Goal: Information Seeking & Learning: Find specific fact

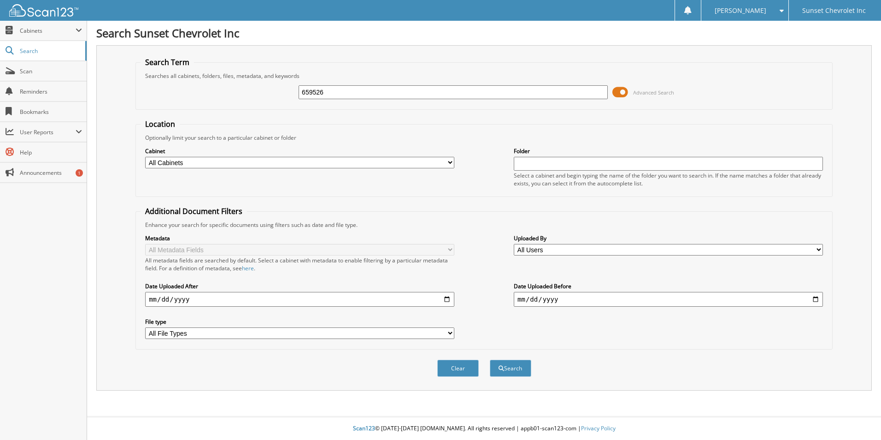
type input "659526"
click at [490, 359] on button "Search" at bounding box center [510, 367] width 41 height 17
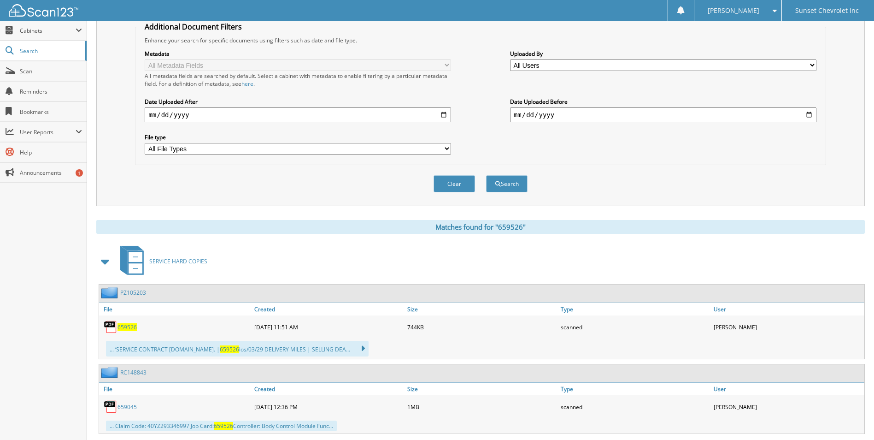
scroll to position [271, 0]
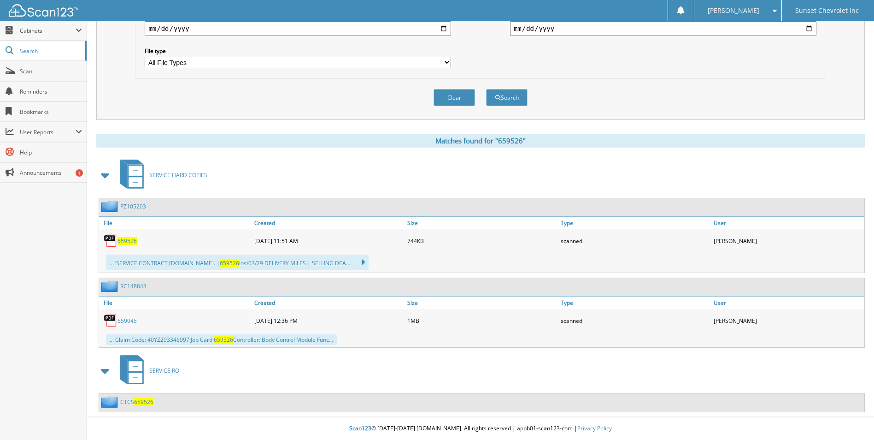
click at [144, 401] on span "659526" at bounding box center [143, 402] width 19 height 8
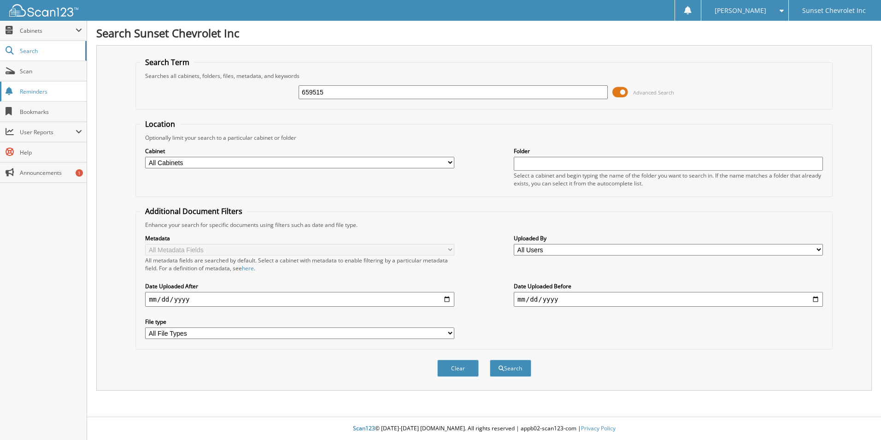
type input "659515"
click at [490, 359] on button "Search" at bounding box center [510, 367] width 41 height 17
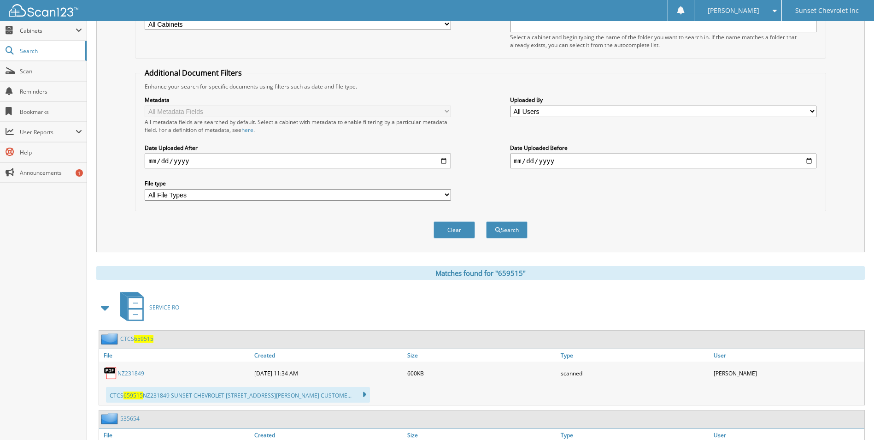
scroll to position [184, 0]
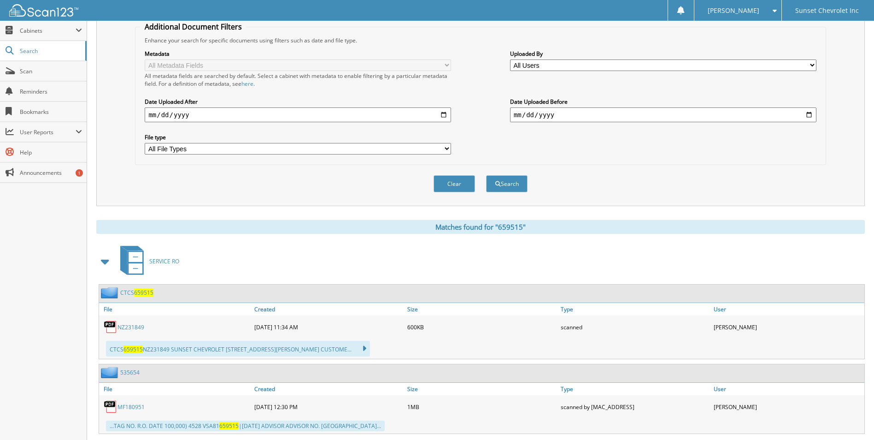
click at [123, 326] on link "NZ231849" at bounding box center [131, 327] width 27 height 8
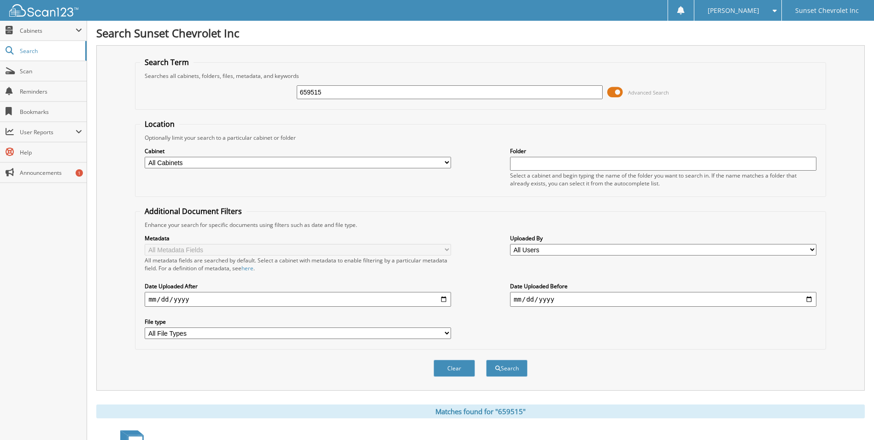
drag, startPoint x: 345, startPoint y: 88, endPoint x: 270, endPoint y: 85, distance: 75.2
click at [270, 85] on div "659515 Advanced Search" at bounding box center [480, 92] width 681 height 25
type input "659537"
click at [486, 359] on button "Search" at bounding box center [506, 367] width 41 height 17
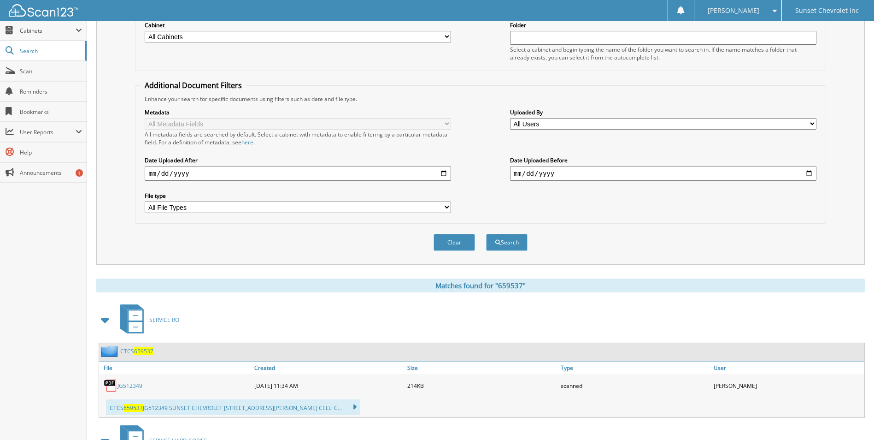
scroll to position [138, 0]
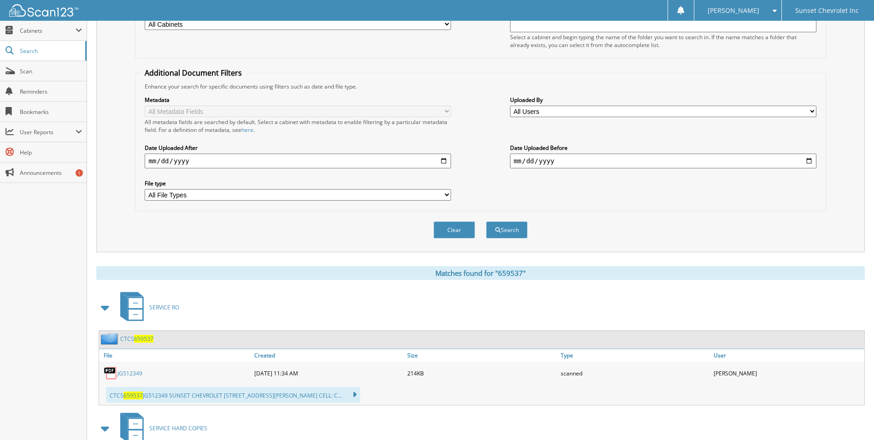
click at [131, 375] on link "JG512349" at bounding box center [130, 373] width 25 height 8
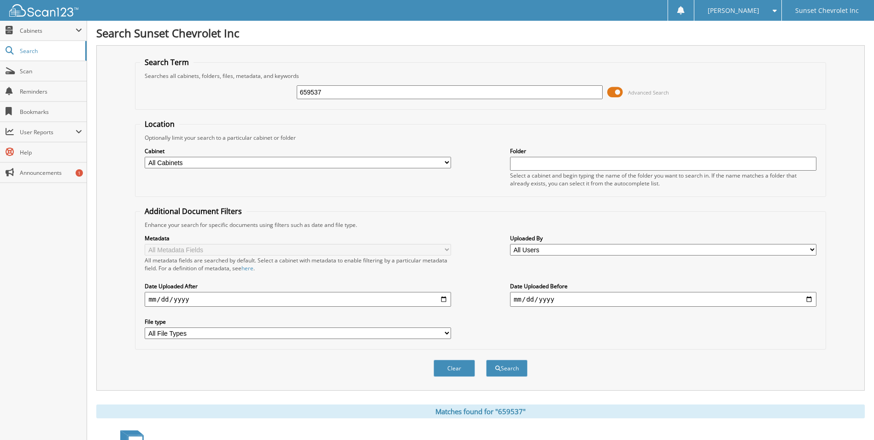
drag, startPoint x: 335, startPoint y: 89, endPoint x: 272, endPoint y: 87, distance: 62.7
click at [272, 87] on div "659537 Advanced Search" at bounding box center [480, 92] width 681 height 25
type input "659502"
click at [486, 359] on button "Search" at bounding box center [506, 367] width 41 height 17
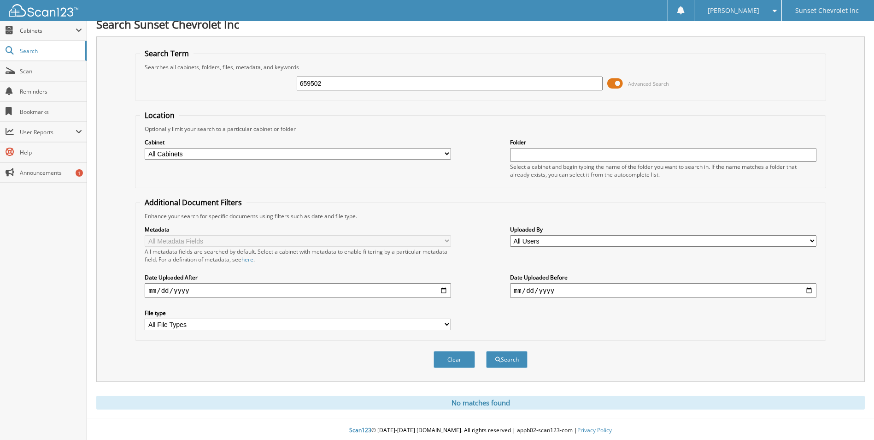
scroll to position [11, 0]
